Goal: Information Seeking & Learning: Learn about a topic

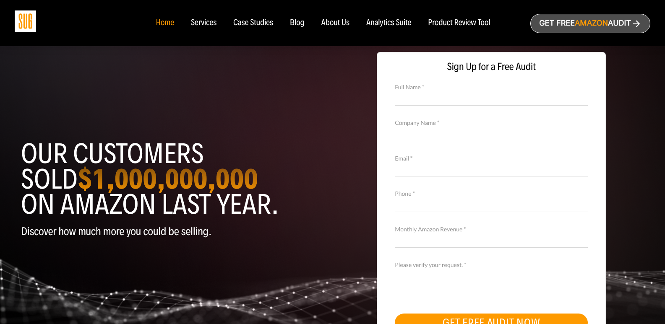
click at [335, 25] on div "About Us" at bounding box center [335, 22] width 29 height 9
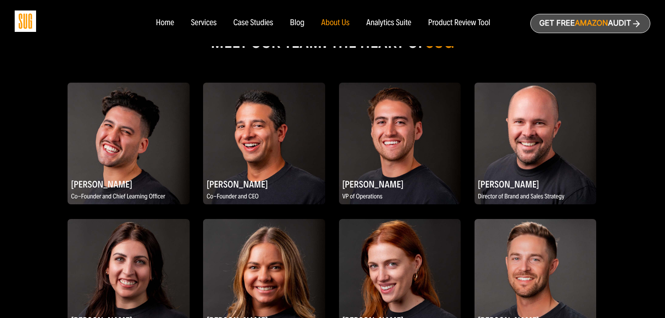
scroll to position [503, 0]
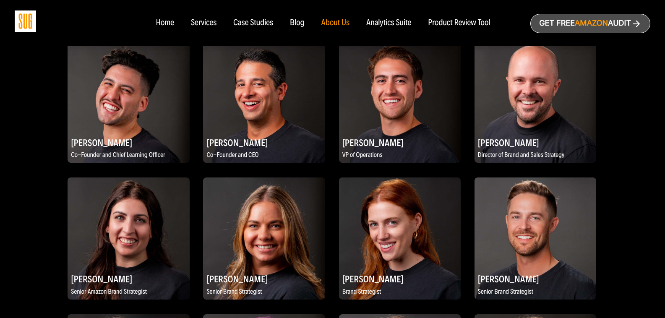
click at [254, 134] on h2 "[PERSON_NAME]" at bounding box center [264, 142] width 122 height 16
click at [235, 134] on h2 "[PERSON_NAME]" at bounding box center [264, 142] width 122 height 16
copy div "[PERSON_NAME]"
click at [235, 134] on h2 "[PERSON_NAME]" at bounding box center [264, 142] width 122 height 16
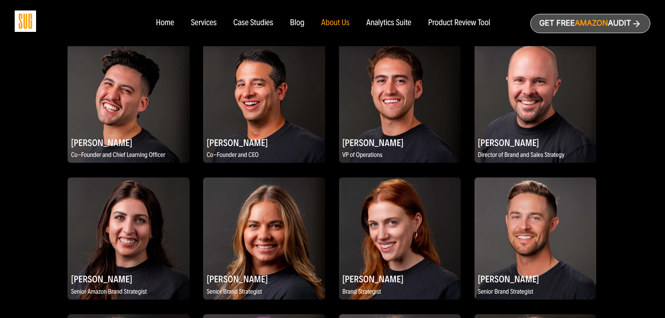
click at [251, 2] on nav "Home Services Case Studies Blog About Us" at bounding box center [332, 23] width 370 height 46
click at [226, 135] on h2 "[PERSON_NAME]" at bounding box center [264, 142] width 122 height 16
click at [224, 150] on p "Co-Founder and CEO" at bounding box center [264, 155] width 122 height 10
copy div "Co-Founder and CEO"
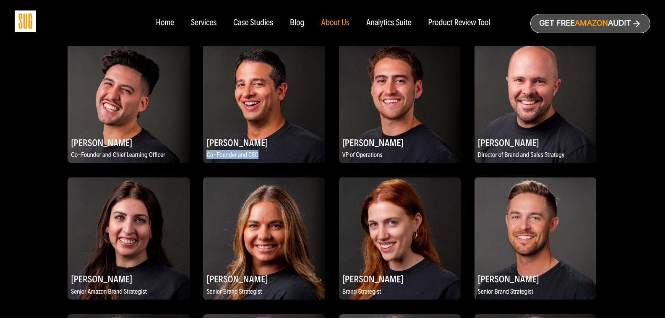
click at [224, 150] on p "Co-Founder and CEO" at bounding box center [264, 155] width 122 height 10
click at [234, 134] on h2 "[PERSON_NAME]" at bounding box center [264, 142] width 122 height 16
copy div "[PERSON_NAME]"
click at [234, 134] on h2 "[PERSON_NAME]" at bounding box center [264, 142] width 122 height 16
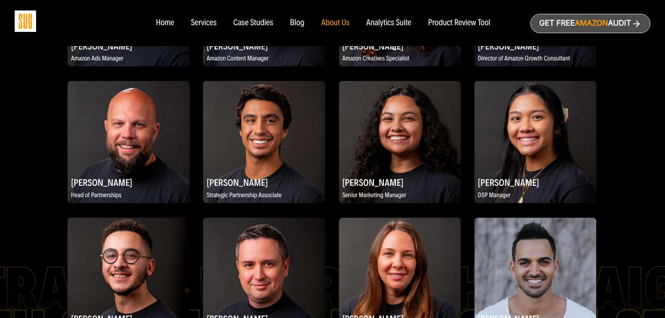
scroll to position [1010, 0]
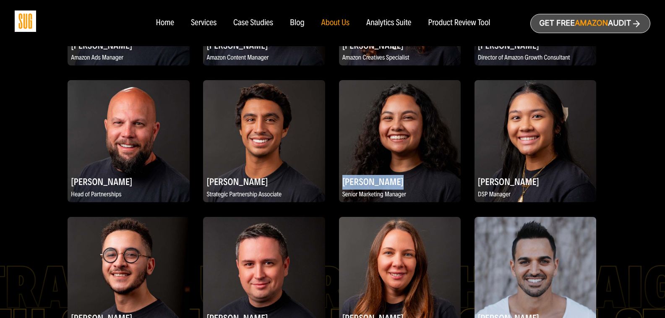
drag, startPoint x: 402, startPoint y: 170, endPoint x: 342, endPoint y: 169, distance: 59.6
click at [342, 173] on h2 "[PERSON_NAME]" at bounding box center [400, 181] width 122 height 16
copy h2 "[PERSON_NAME]"
click at [348, 190] on p "Senior Marketing Manager" at bounding box center [400, 195] width 122 height 10
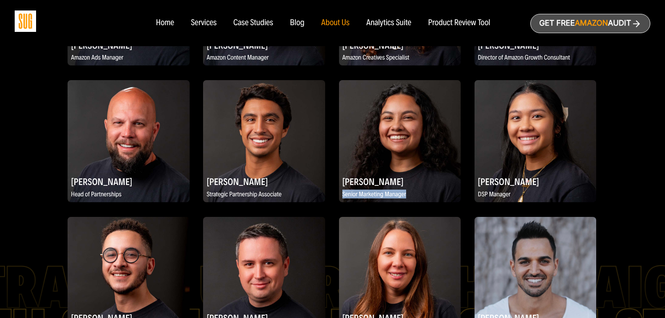
copy div "Senior Marketing Manager"
click at [348, 190] on p "Senior Marketing Manager" at bounding box center [400, 195] width 122 height 10
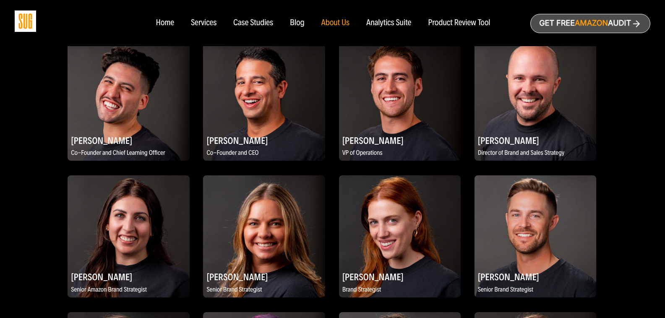
scroll to position [507, 0]
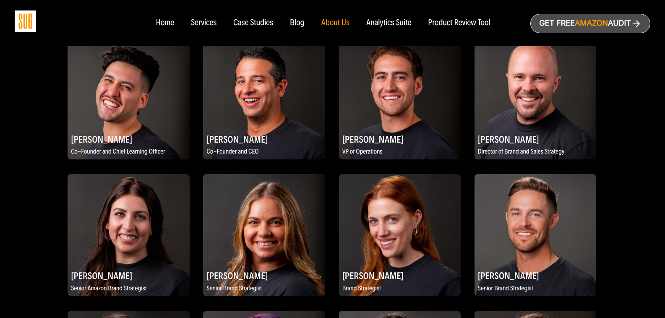
click at [230, 134] on h2 "[PERSON_NAME]" at bounding box center [264, 139] width 122 height 16
click at [107, 131] on h2 "[PERSON_NAME]" at bounding box center [129, 139] width 122 height 16
copy div "[PERSON_NAME]"
click at [107, 131] on h2 "[PERSON_NAME]" at bounding box center [129, 139] width 122 height 16
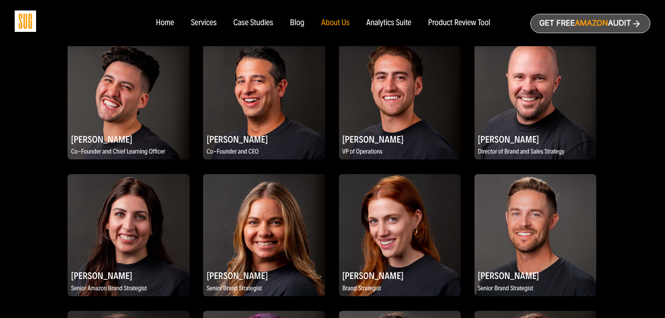
click at [113, 147] on p "Co-Founder and Chief Learning Officer" at bounding box center [129, 152] width 122 height 10
copy div "Co-Founder and Chief Learning Officer"
click at [113, 147] on p "Co-Founder and Chief Learning Officer" at bounding box center [129, 152] width 122 height 10
click at [103, 131] on h2 "[PERSON_NAME]" at bounding box center [129, 139] width 122 height 16
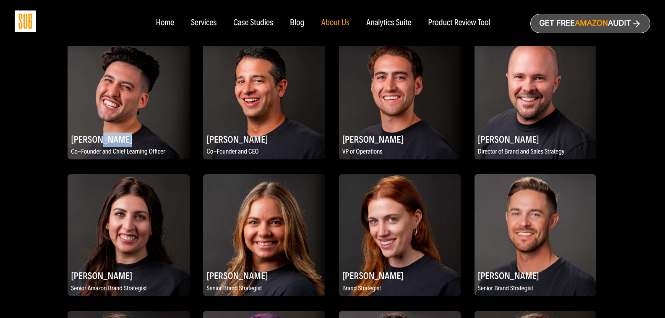
click at [103, 131] on h2 "[PERSON_NAME]" at bounding box center [129, 139] width 122 height 16
copy div "[PERSON_NAME]"
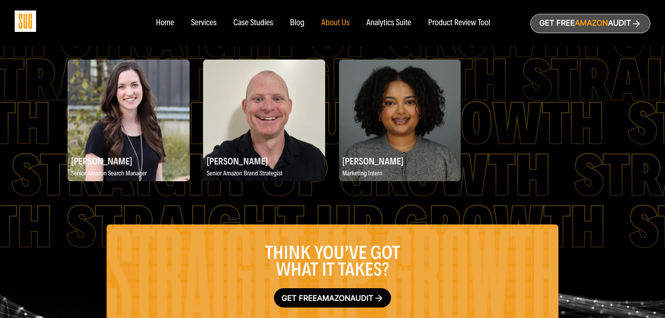
scroll to position [1052, 0]
